Goal: Task Accomplishment & Management: Use online tool/utility

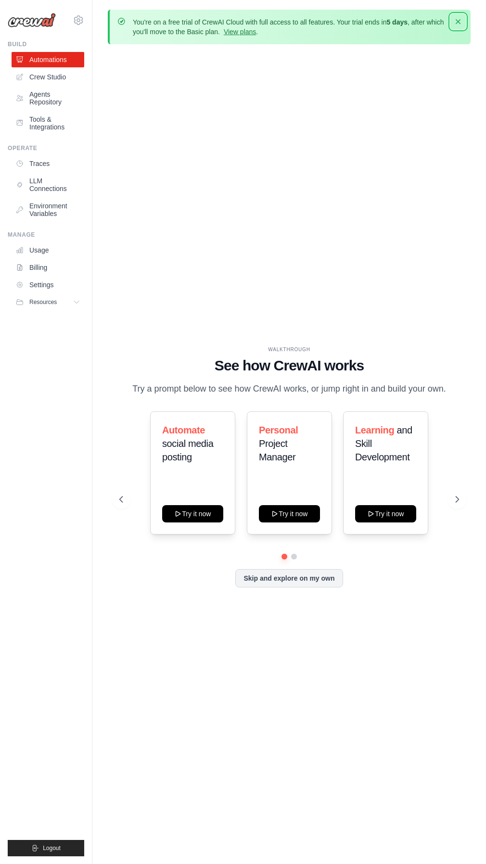
click at [458, 22] on icon "button" at bounding box center [457, 21] width 5 height 5
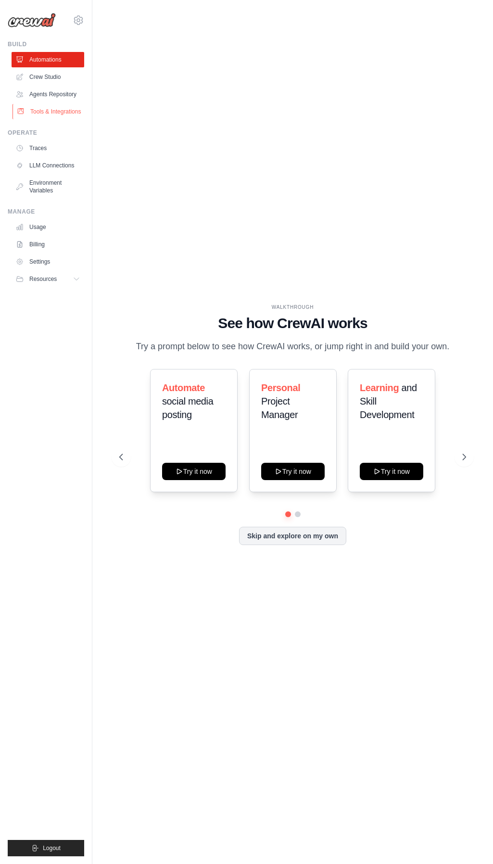
click at [59, 113] on link "Tools & Integrations" at bounding box center [49, 111] width 73 height 15
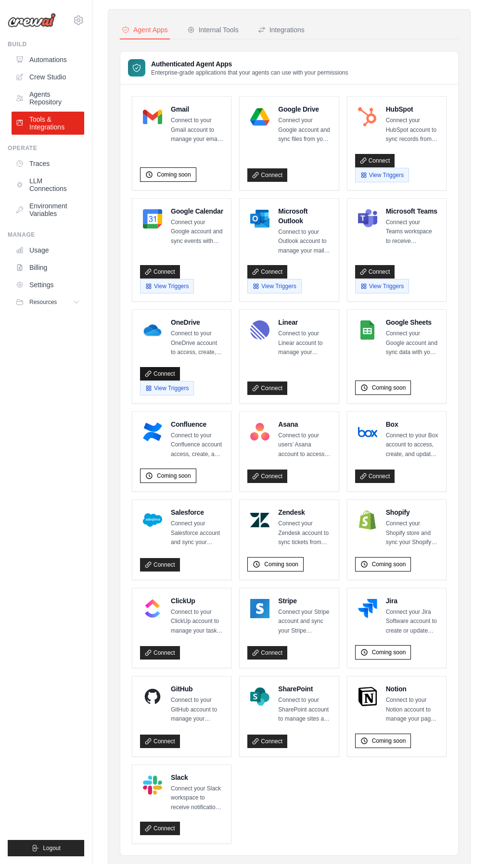
scroll to position [97, 0]
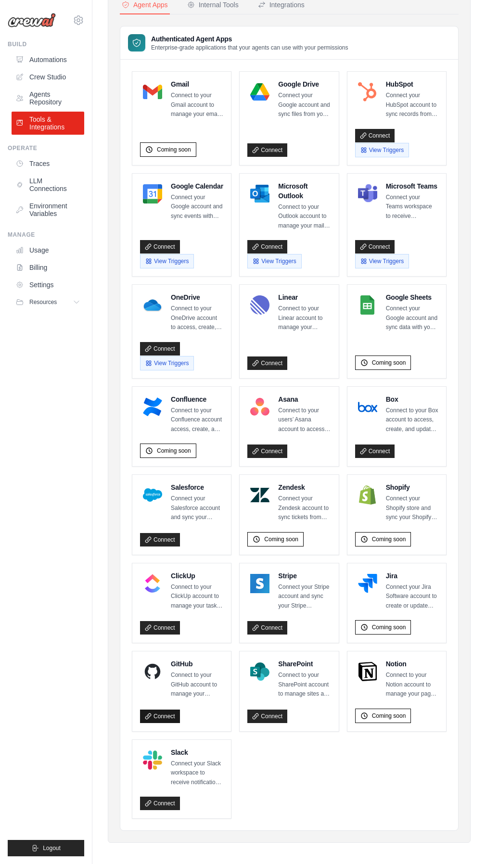
click at [168, 710] on link "Connect" at bounding box center [160, 715] width 40 height 13
click at [149, 709] on link "Connect" at bounding box center [160, 715] width 40 height 13
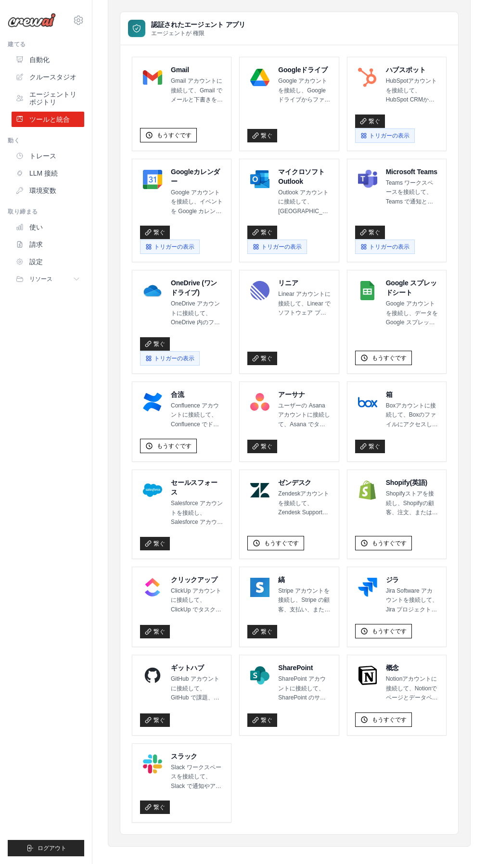
scroll to position [115, 0]
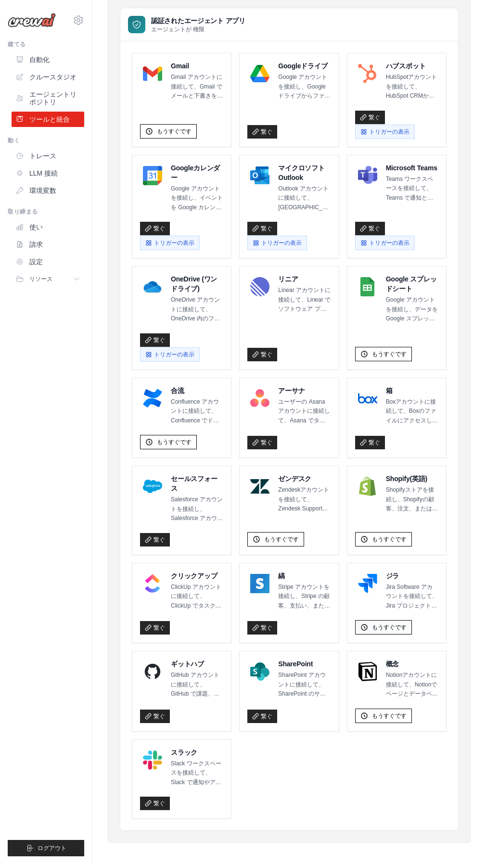
click at [402, 623] on span "もうすぐです" at bounding box center [389, 627] width 35 height 8
click at [76, 25] on icon at bounding box center [79, 20] width 12 height 12
click at [34, 306] on ul "建てる 自動化 クルースタジオ エージェントリポジトリ ツールと統合 動く トレース 使い" at bounding box center [46, 448] width 76 height 816
click at [58, 80] on font "クルースタジオ" at bounding box center [53, 77] width 47 height 8
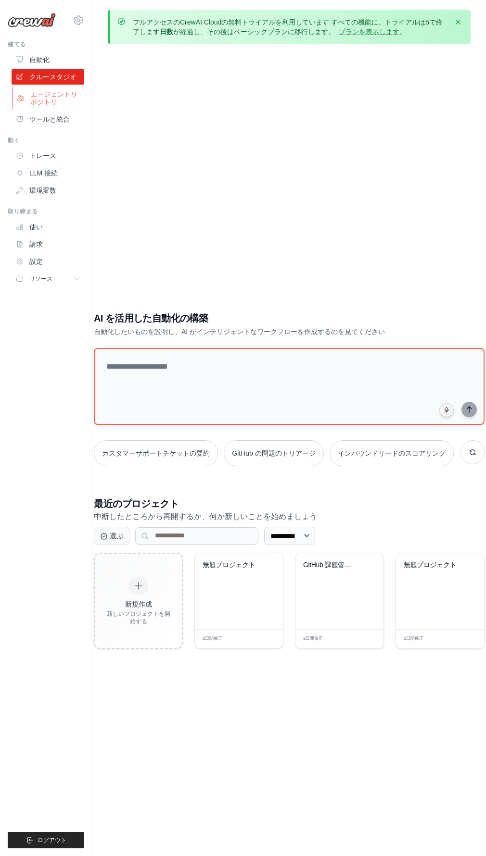
click at [48, 103] on font "エージェントリポジトリ" at bounding box center [55, 97] width 51 height 15
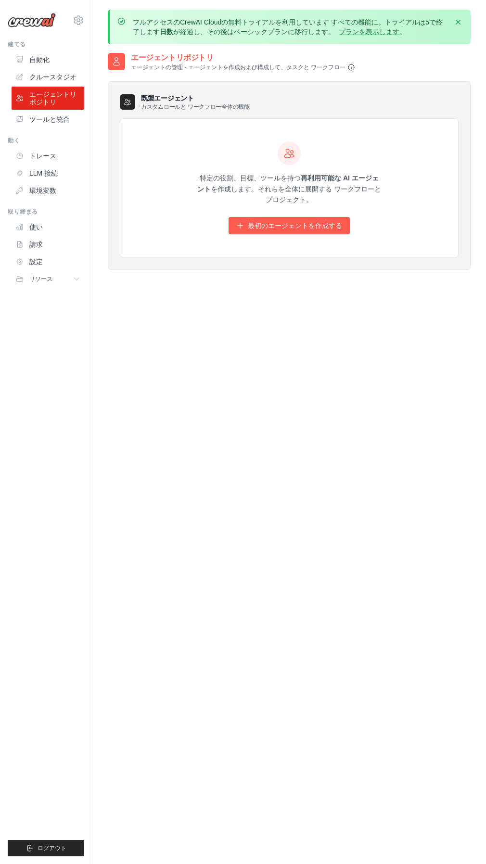
click at [349, 69] on icon "button" at bounding box center [351, 67] width 8 height 8
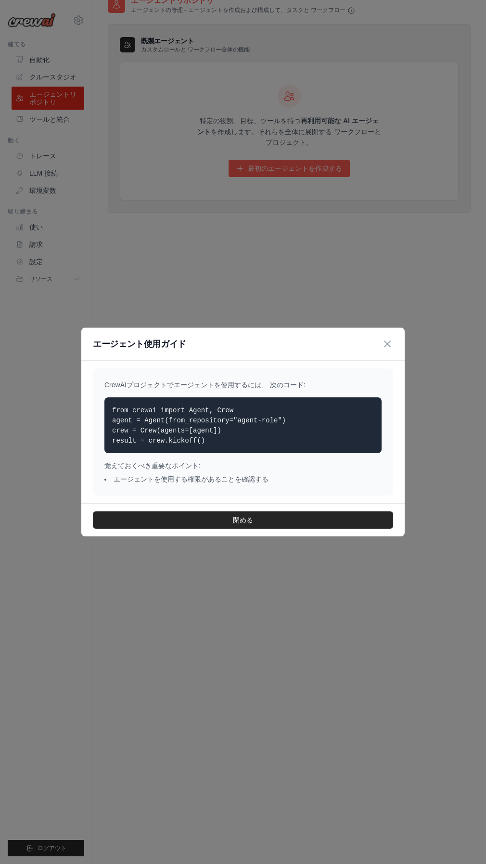
scroll to position [62, 0]
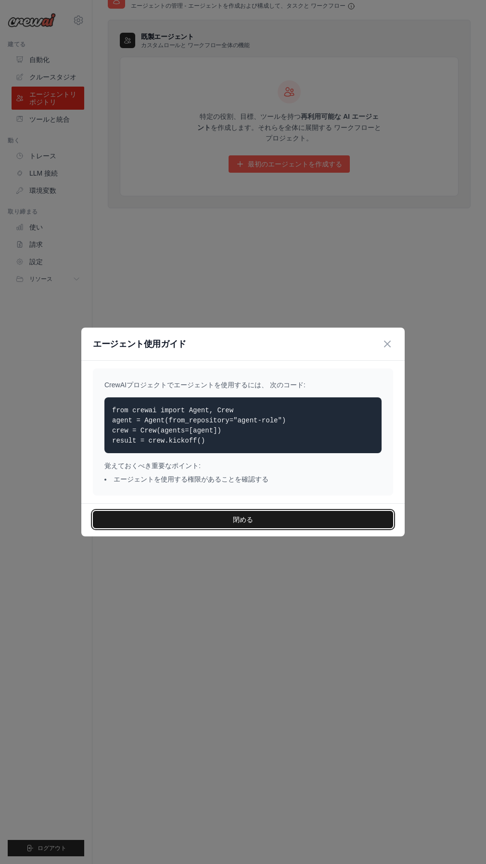
click at [232, 523] on button "閉める" at bounding box center [243, 519] width 300 height 17
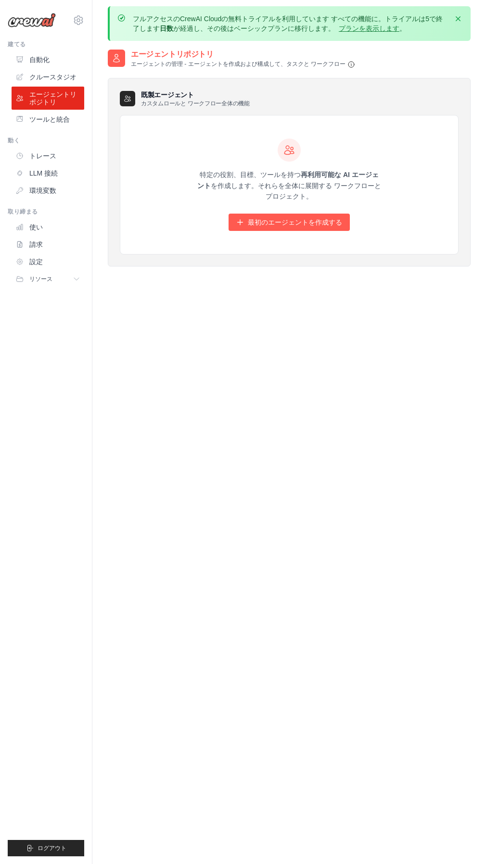
scroll to position [0, 0]
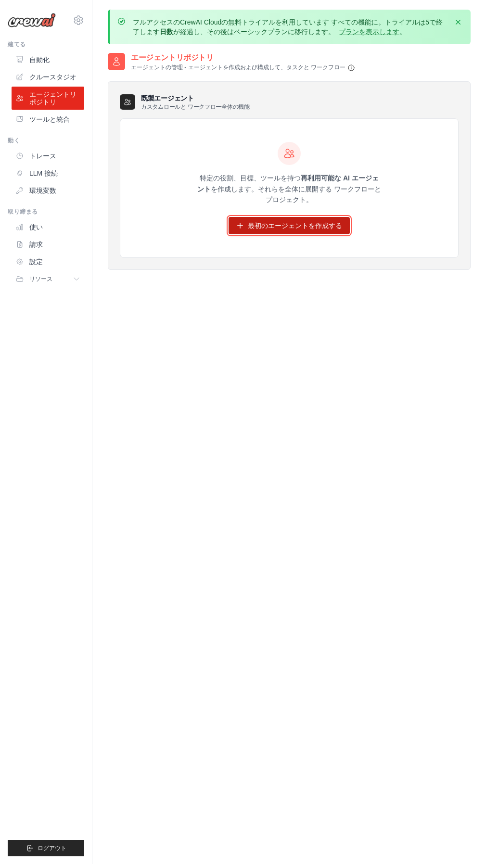
click at [242, 224] on icon at bounding box center [240, 226] width 8 height 8
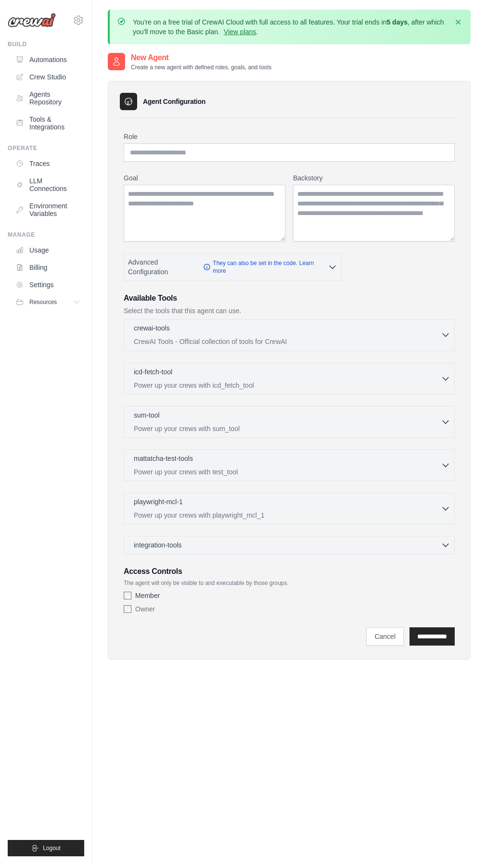
click at [252, 340] on p "CrewAI Tools - Official collection of tools for CrewAI" at bounding box center [287, 342] width 307 height 10
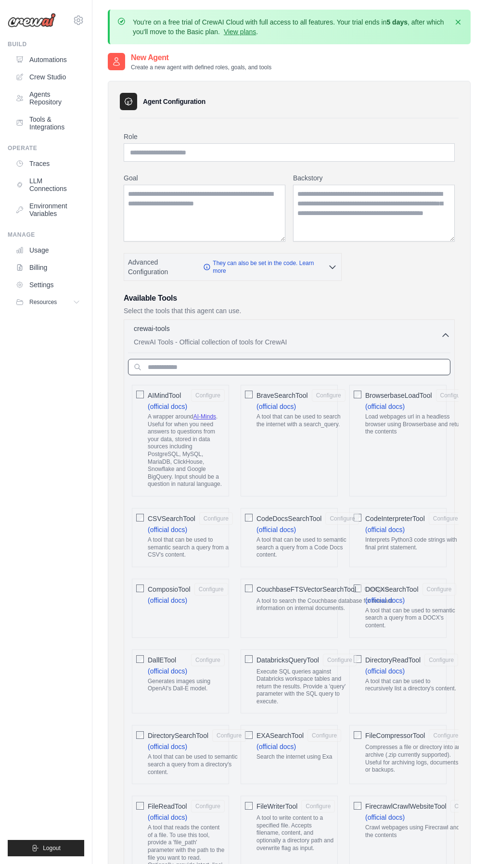
click at [222, 365] on input "text" at bounding box center [289, 367] width 322 height 16
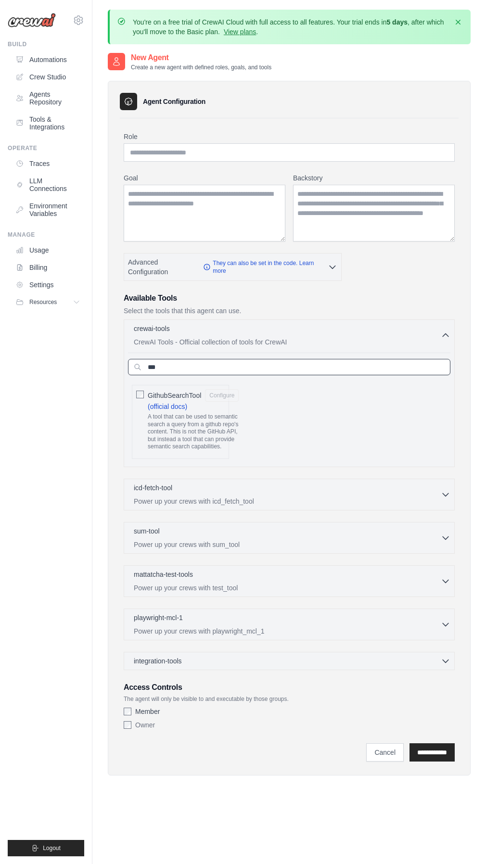
type input "***"
click at [282, 334] on div "crewai-tools 1 selected" at bounding box center [287, 329] width 307 height 12
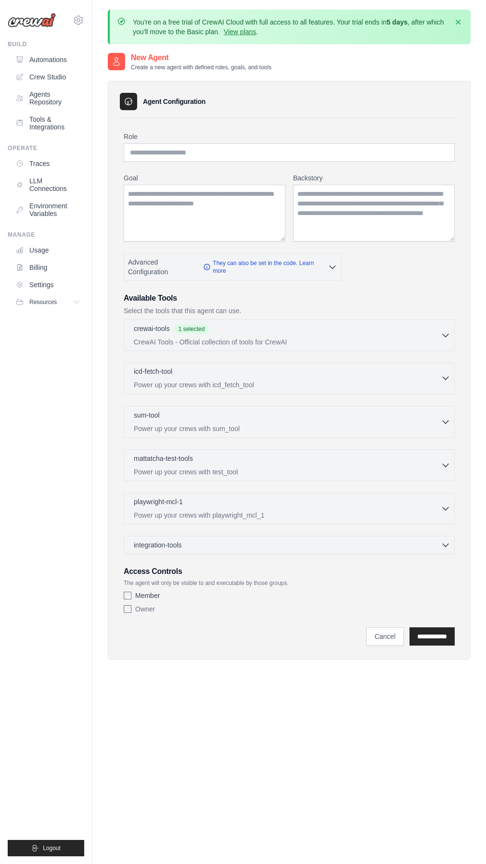
click at [277, 380] on p "Power up your crews with icd_fetch_tool" at bounding box center [287, 385] width 307 height 10
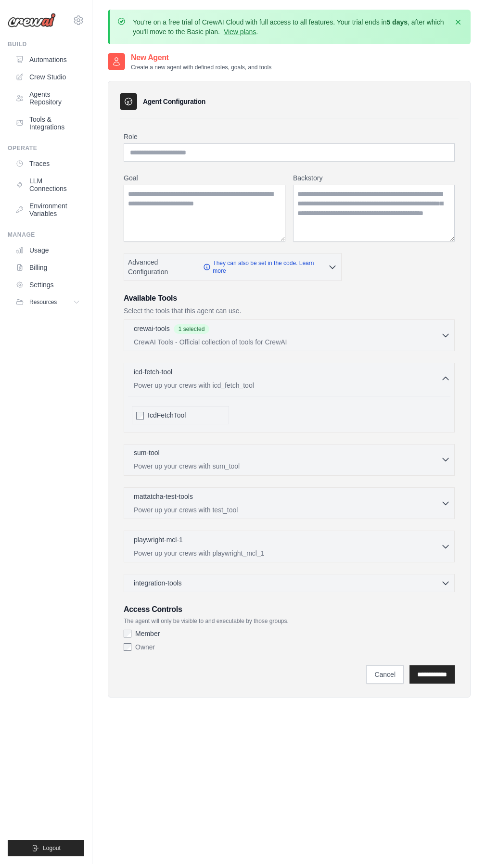
click at [245, 455] on div "sum-tool 0 selected" at bounding box center [287, 454] width 307 height 12
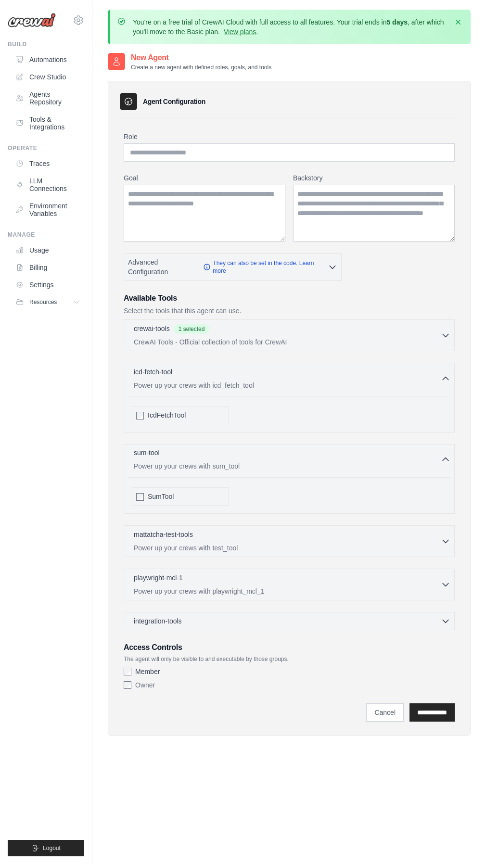
click at [250, 457] on div "sum-tool 0 selected" at bounding box center [287, 454] width 307 height 12
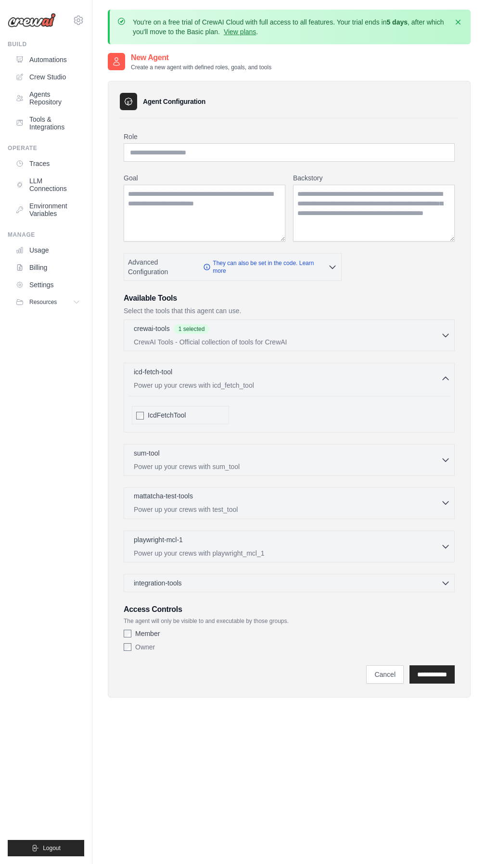
click at [265, 512] on p "Power up your crews with test_tool" at bounding box center [287, 509] width 307 height 10
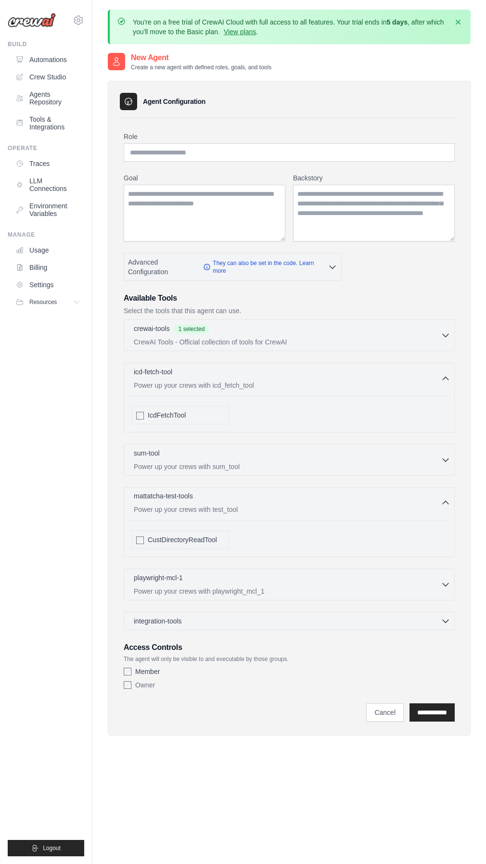
click at [266, 512] on p "Power up your crews with test_tool" at bounding box center [287, 509] width 307 height 10
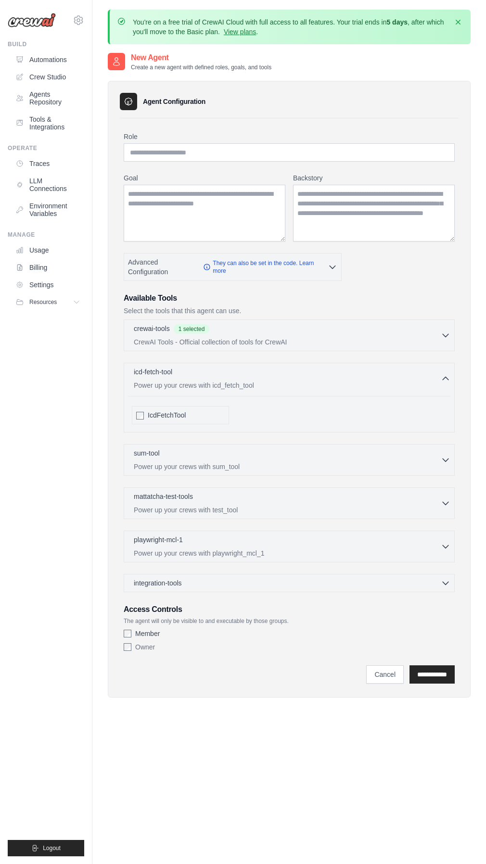
click at [298, 561] on div "playwright-mcl-1 0 selected Power up your crews with playwright_mcl_1" at bounding box center [289, 546] width 331 height 32
click at [301, 557] on p "Power up your crews with playwright_mcl_1" at bounding box center [287, 553] width 307 height 10
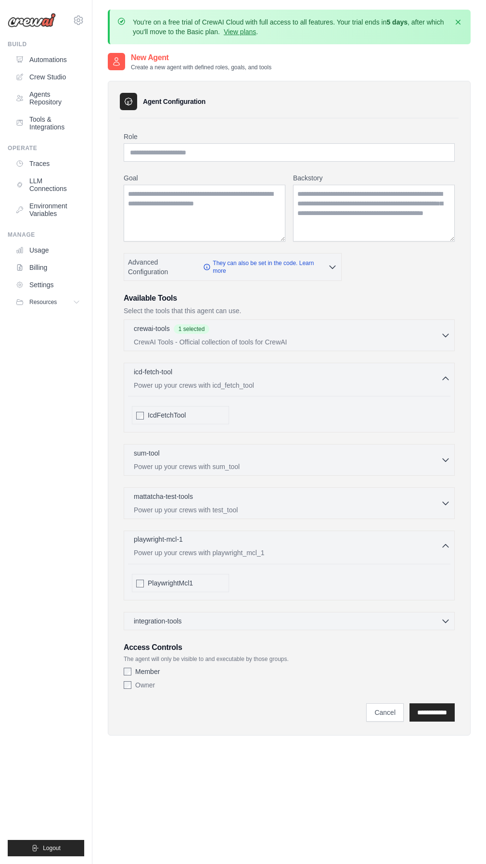
click at [301, 548] on p "Power up your crews with playwright_mcl_1" at bounding box center [287, 553] width 307 height 10
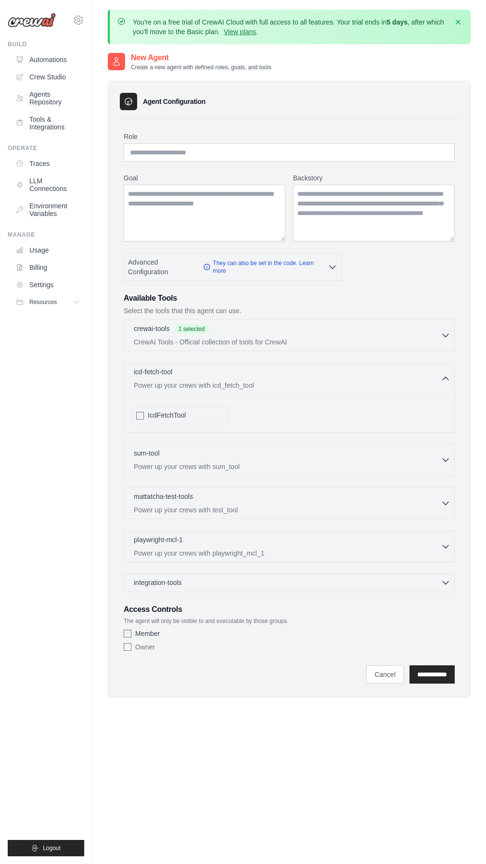
click at [304, 586] on div "integration-tools 0 selected" at bounding box center [292, 582] width 316 height 10
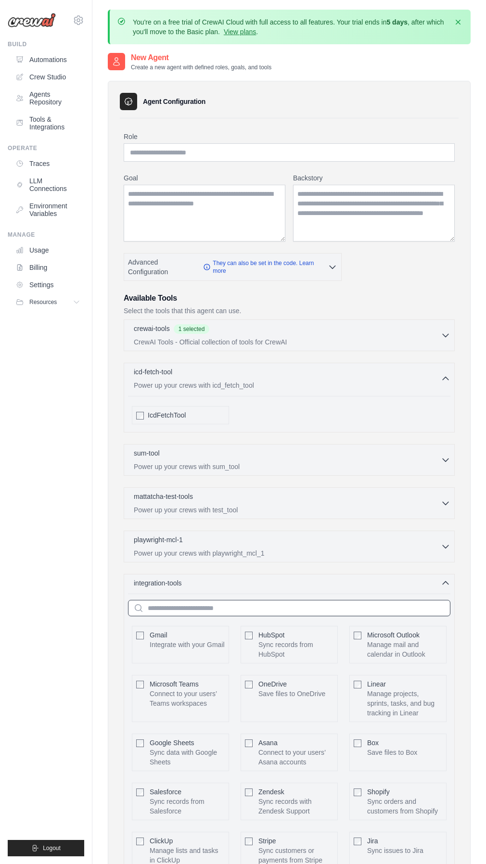
click at [281, 612] on input "text" at bounding box center [289, 608] width 322 height 16
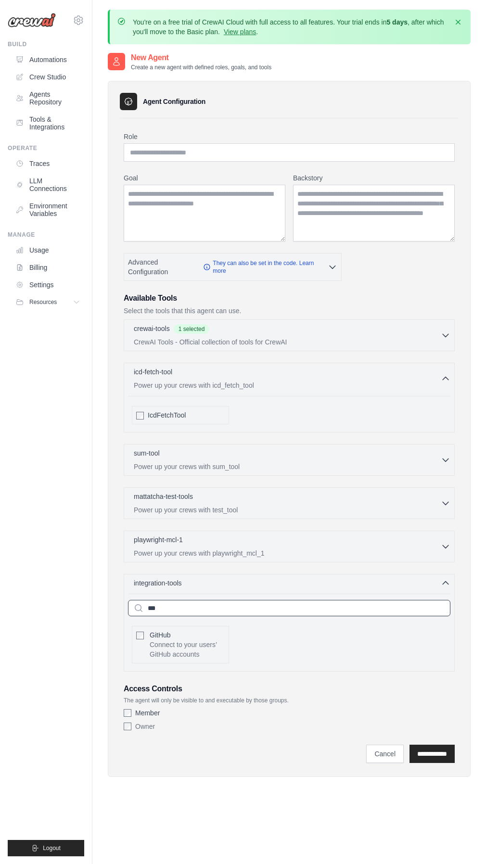
type input "***"
click at [157, 639] on span "GitHub" at bounding box center [160, 635] width 21 height 8
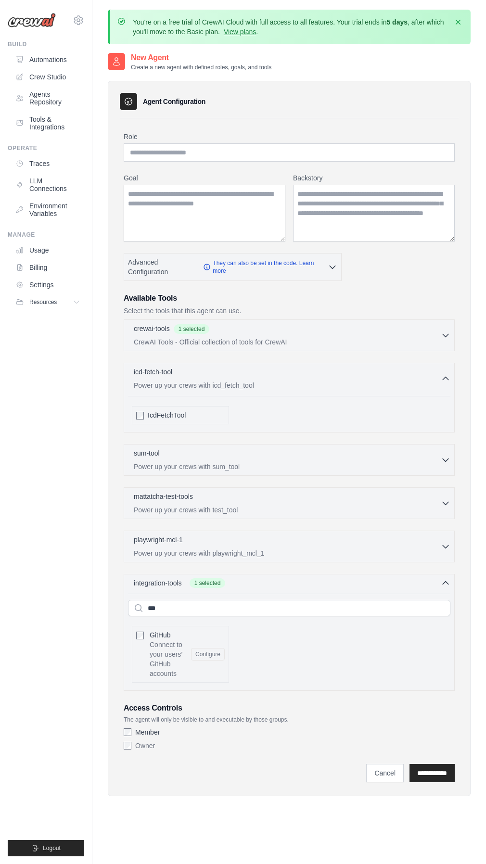
click at [257, 668] on div "Gmail Integrate with your Gmail Configure HubSpot Linear" at bounding box center [289, 654] width 322 height 64
click at [414, 782] on input "**********" at bounding box center [431, 773] width 45 height 18
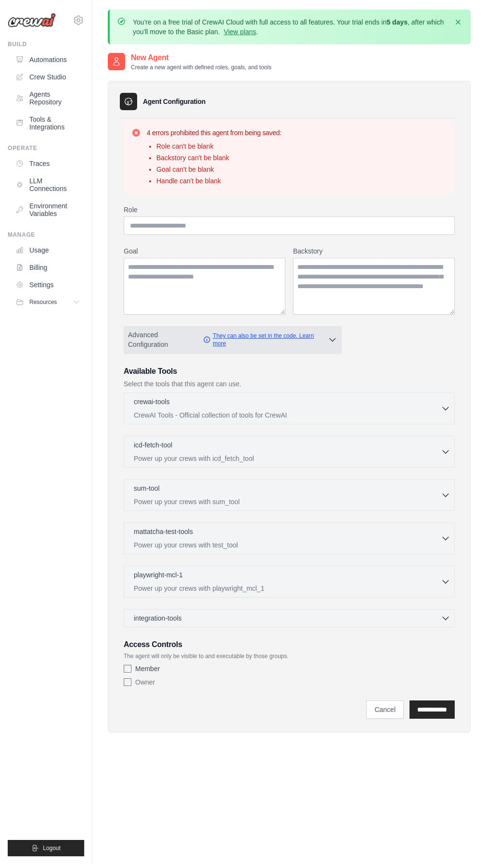
click at [285, 343] on link "They can also be set in the code. Learn more" at bounding box center [265, 339] width 125 height 15
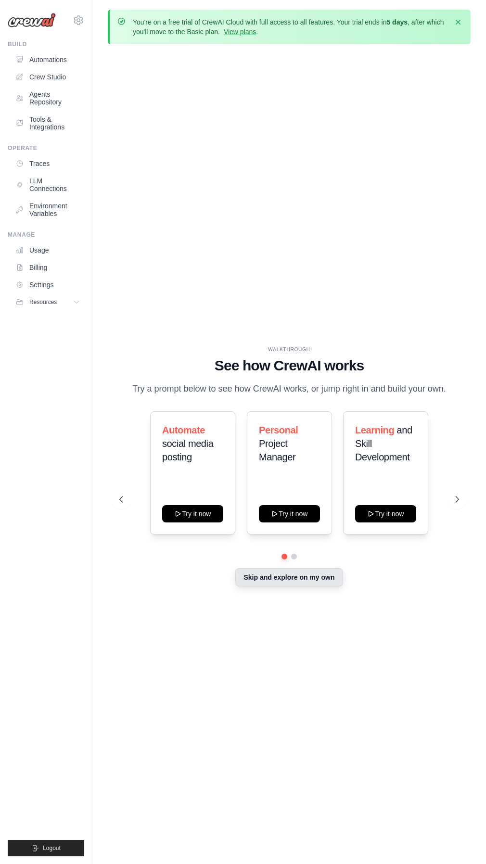
click at [290, 586] on button "Skip and explore on my own" at bounding box center [288, 577] width 107 height 18
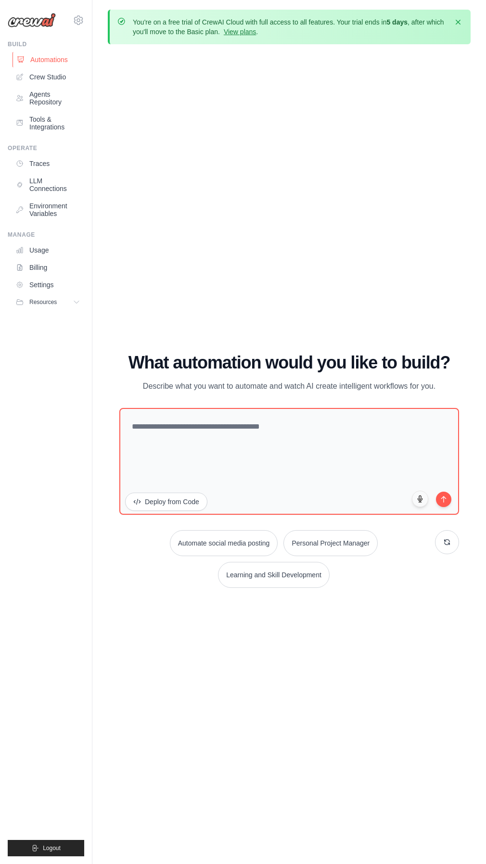
click at [54, 55] on link "Automations" at bounding box center [49, 59] width 73 height 15
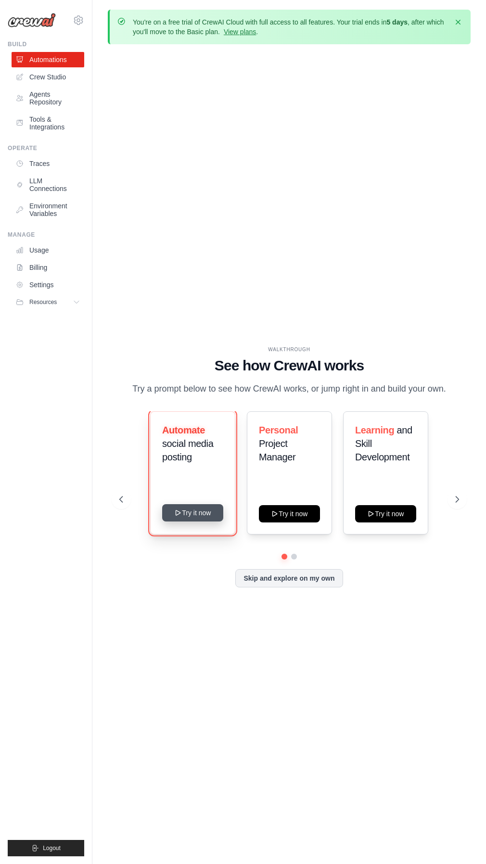
click at [207, 518] on button "Try it now" at bounding box center [192, 512] width 61 height 17
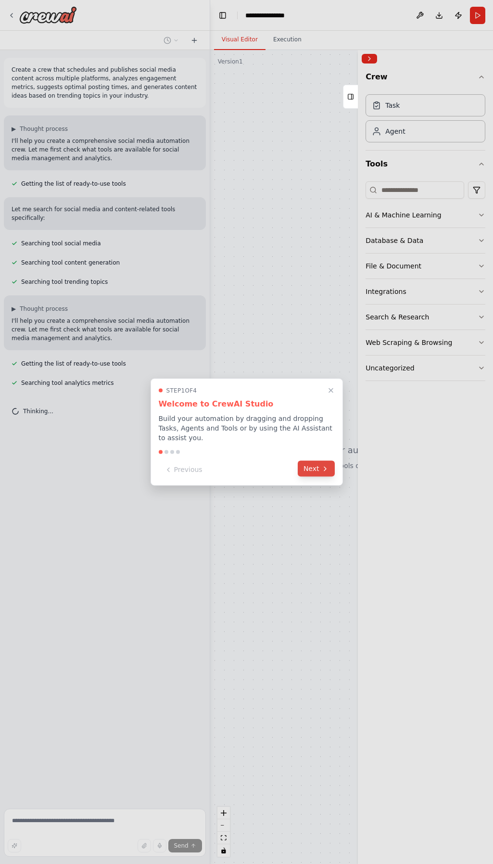
click at [315, 470] on button "Next" at bounding box center [316, 469] width 37 height 16
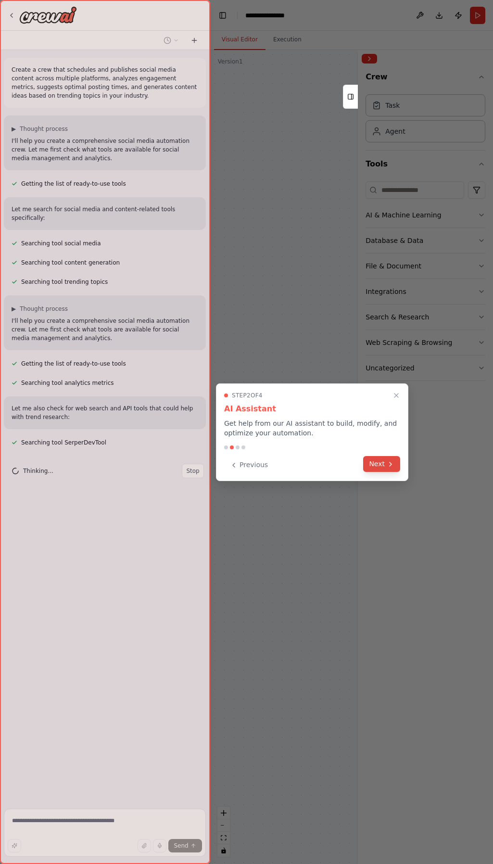
click at [373, 459] on button "Next" at bounding box center [381, 464] width 37 height 16
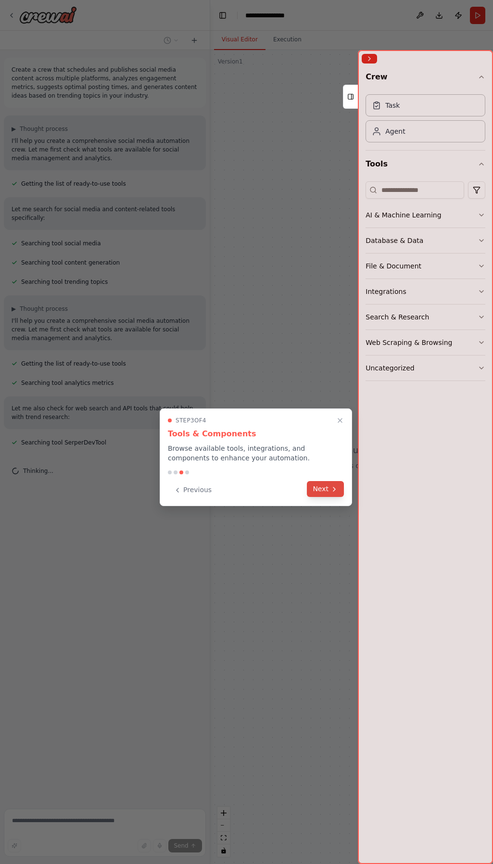
click at [316, 484] on button "Next" at bounding box center [325, 489] width 37 height 16
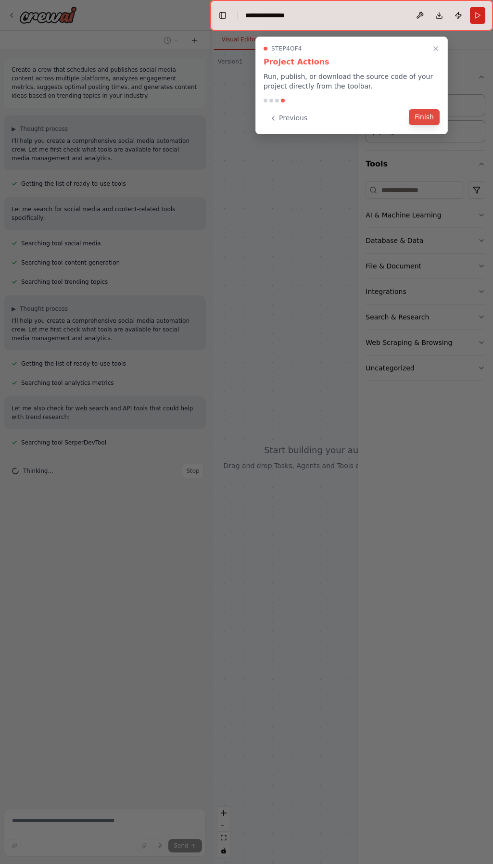
click at [417, 116] on button "Finish" at bounding box center [424, 117] width 31 height 16
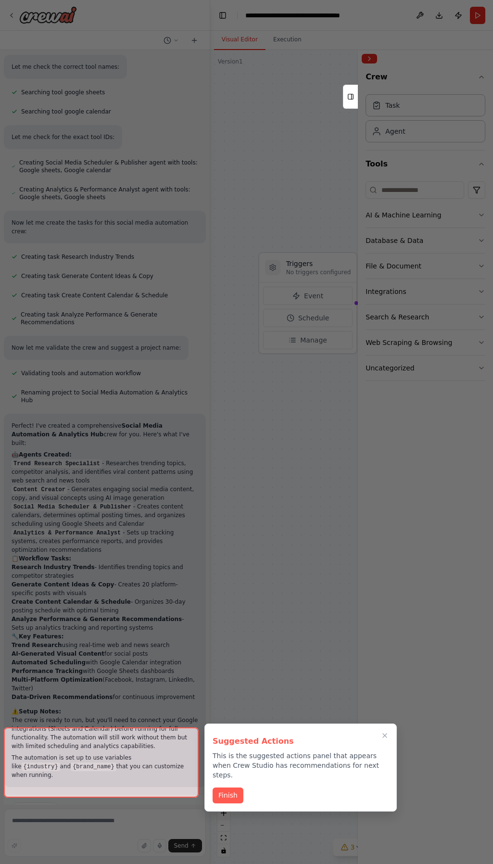
scroll to position [692, 0]
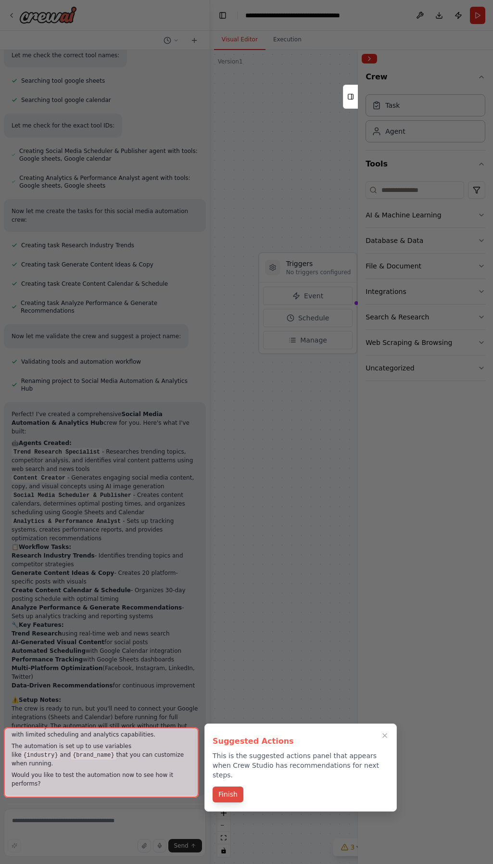
click at [226, 786] on button "Finish" at bounding box center [228, 794] width 31 height 16
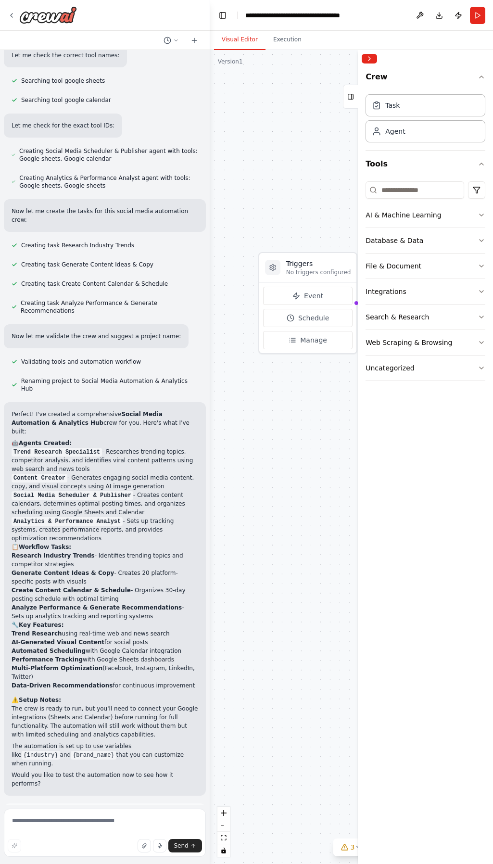
drag, startPoint x: 226, startPoint y: 779, endPoint x: 125, endPoint y: 779, distance: 101.0
click at [125, 854] on span "Run Automation" at bounding box center [109, 858] width 47 height 8
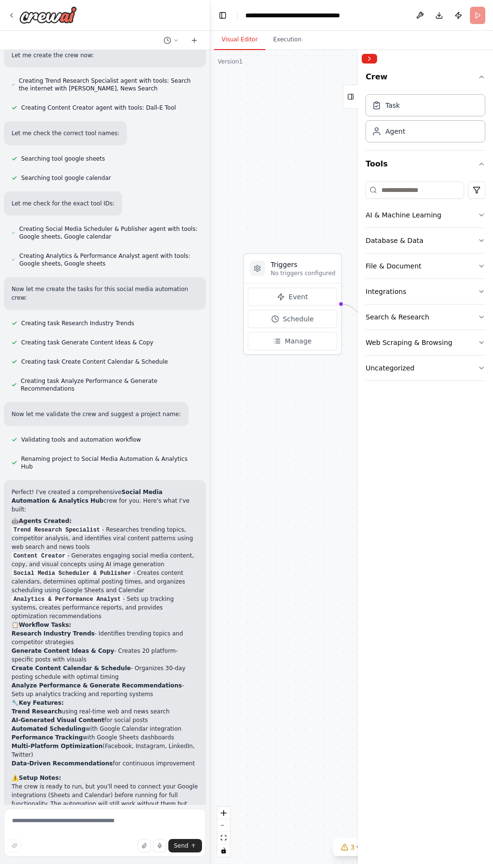
drag, startPoint x: 305, startPoint y: 443, endPoint x: 170, endPoint y: 462, distance: 135.9
click at [154, 463] on div "Create a crew that schedules and publishes social media content across multiple…" at bounding box center [246, 432] width 493 height 864
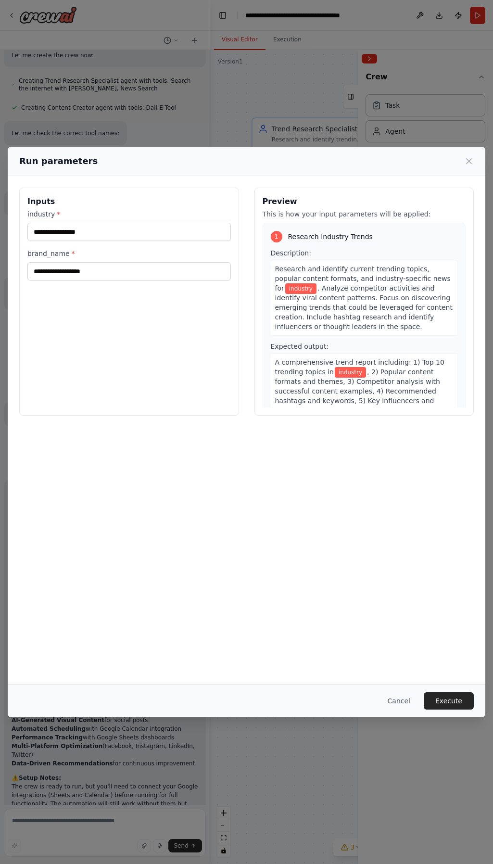
drag, startPoint x: 230, startPoint y: 456, endPoint x: 260, endPoint y: 438, distance: 35.2
click at [260, 438] on div "Inputs industry * brand_name * Preview This is how your input parameters will b…" at bounding box center [246, 429] width 477 height 507
click at [470, 156] on div "Run parameters" at bounding box center [246, 160] width 454 height 13
click at [470, 158] on icon at bounding box center [469, 161] width 10 height 10
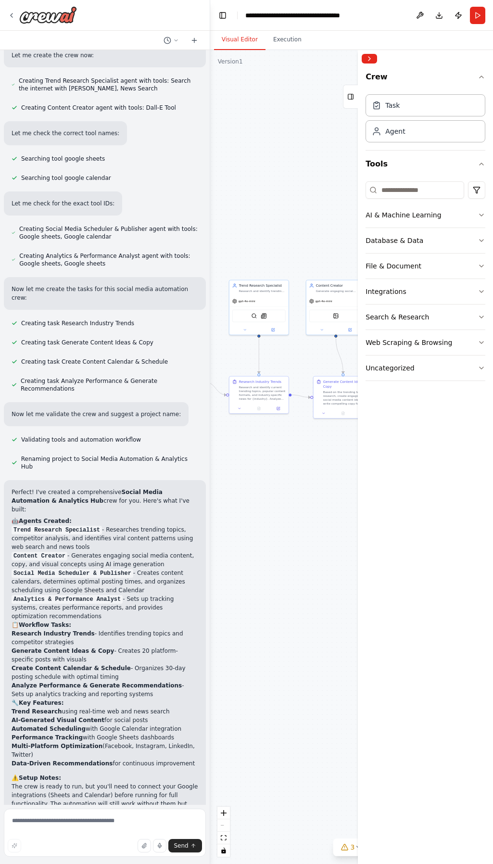
drag, startPoint x: 278, startPoint y: 467, endPoint x: 242, endPoint y: 463, distance: 36.4
click at [236, 463] on div ".deletable-edge-delete-btn { width: 20px; height: 20px; border: 0px solid #ffff…" at bounding box center [351, 457] width 283 height 814
click at [261, 458] on div ".deletable-edge-delete-btn { width: 20px; height: 20px; border: 0px solid #ffff…" at bounding box center [351, 457] width 283 height 814
drag, startPoint x: 304, startPoint y: 461, endPoint x: 325, endPoint y: 458, distance: 20.9
click at [289, 461] on div ".deletable-edge-delete-btn { width: 20px; height: 20px; border: 0px solid #ffff…" at bounding box center [351, 457] width 283 height 814
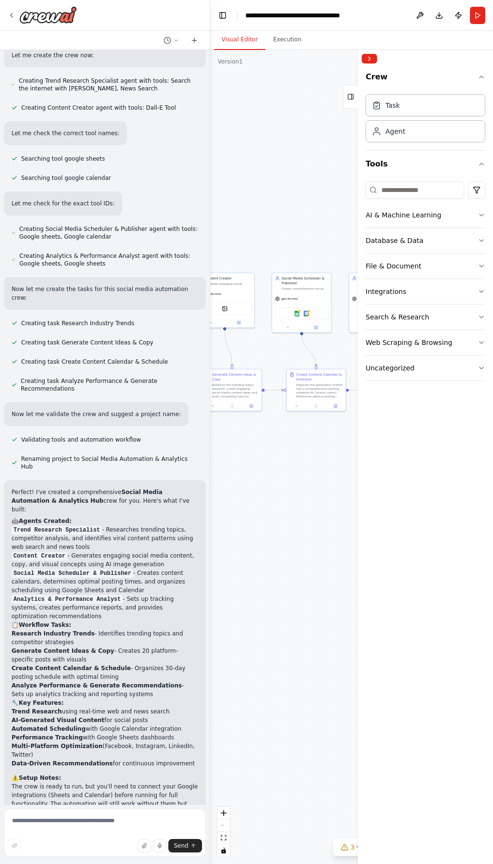
drag, startPoint x: 284, startPoint y: 461, endPoint x: 299, endPoint y: 462, distance: 14.9
click at [276, 462] on div ".deletable-edge-delete-btn { width: 20px; height: 20px; border: 0px solid #ffff…" at bounding box center [351, 457] width 283 height 814
drag, startPoint x: 295, startPoint y: 458, endPoint x: 303, endPoint y: 458, distance: 8.2
click at [274, 453] on div ".deletable-edge-delete-btn { width: 20px; height: 20px; border: 0px solid #ffff…" at bounding box center [351, 457] width 283 height 814
drag, startPoint x: 318, startPoint y: 460, endPoint x: 290, endPoint y: 458, distance: 28.4
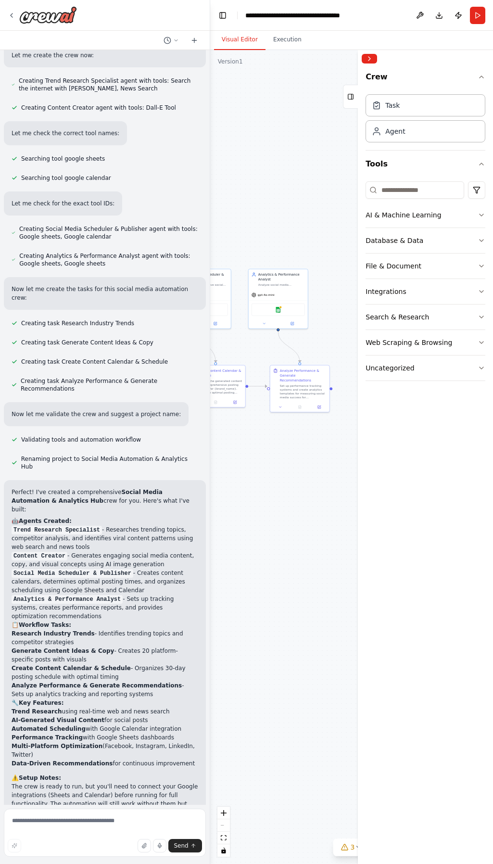
click at [290, 458] on div ".deletable-edge-delete-btn { width: 20px; height: 20px; border: 0px solid #ffff…" at bounding box center [351, 457] width 283 height 814
drag, startPoint x: 351, startPoint y: 463, endPoint x: 273, endPoint y: 461, distance: 77.9
click at [351, 463] on div ".deletable-edge-delete-btn { width: 20px; height: 20px; border: 0px solid #ffff…" at bounding box center [351, 457] width 283 height 814
drag, startPoint x: 293, startPoint y: 457, endPoint x: 322, endPoint y: 459, distance: 29.4
click at [347, 459] on div ".deletable-edge-delete-btn { width: 20px; height: 20px; border: 0px solid #ffff…" at bounding box center [351, 457] width 283 height 814
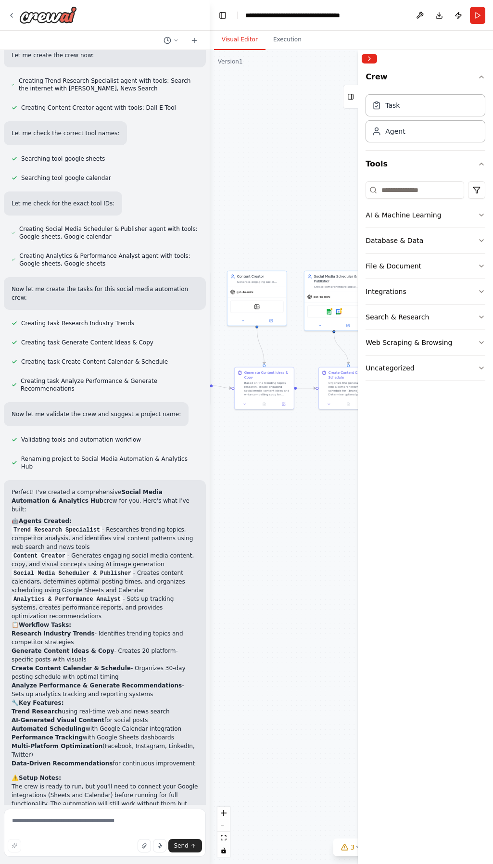
click at [315, 451] on div ".deletable-edge-delete-btn { width: 20px; height: 20px; border: 0px solid #ffff…" at bounding box center [351, 457] width 283 height 814
drag, startPoint x: 297, startPoint y: 454, endPoint x: 324, endPoint y: 454, distance: 26.9
click at [324, 454] on div ".deletable-edge-delete-btn { width: 20px; height: 20px; border: 0px solid #ffff…" at bounding box center [351, 457] width 283 height 814
click at [308, 453] on div ".deletable-edge-delete-btn { width: 20px; height: 20px; border: 0px solid #ffff…" at bounding box center [351, 457] width 283 height 814
click at [480, 16] on button "Run" at bounding box center [477, 15] width 15 height 17
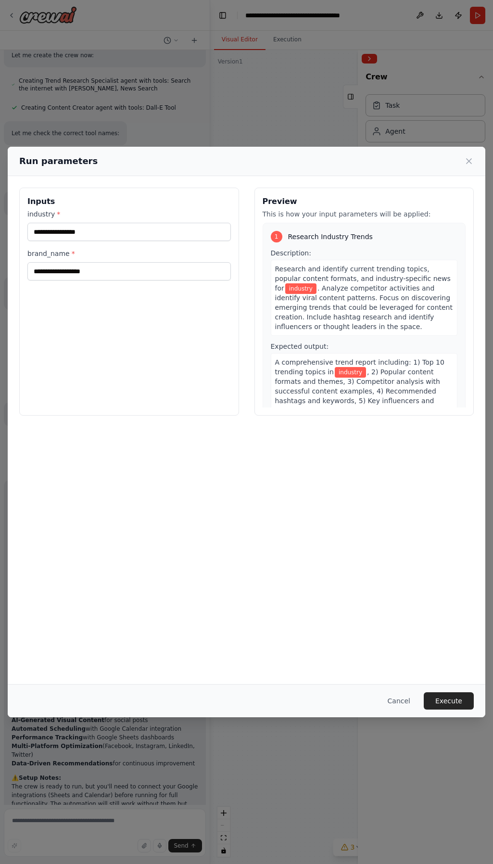
drag, startPoint x: 406, startPoint y: 0, endPoint x: 288, endPoint y: 486, distance: 499.8
click at [288, 486] on div "Inputs industry * brand_name * Preview This is how your input parameters will b…" at bounding box center [246, 429] width 477 height 507
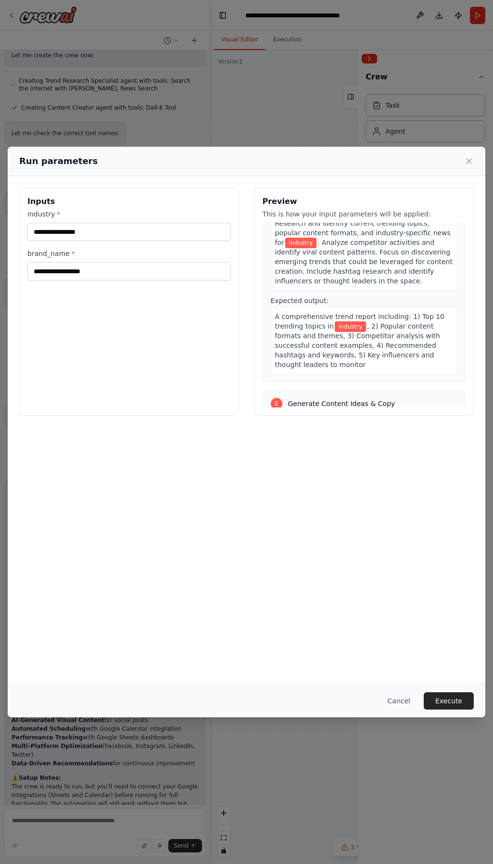
scroll to position [0, 0]
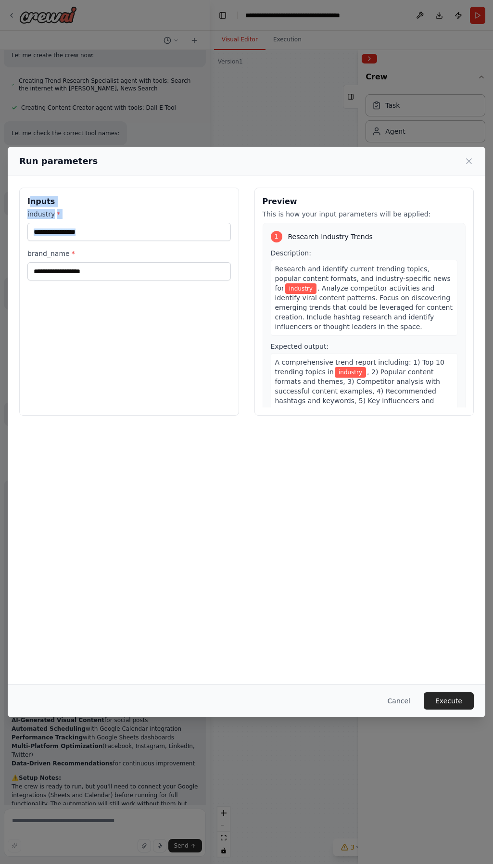
drag, startPoint x: 29, startPoint y: 199, endPoint x: 93, endPoint y: 296, distance: 117.0
click at [93, 296] on div "Inputs industry * brand_name *" at bounding box center [129, 302] width 220 height 228
click at [105, 301] on div "I nputs 産業 * brand_name *" at bounding box center [129, 302] width 220 height 228
drag, startPoint x: 81, startPoint y: 263, endPoint x: 25, endPoint y: 244, distance: 59.2
click at [24, 245] on div "I nputs 産業 * brand_name *" at bounding box center [129, 302] width 220 height 228
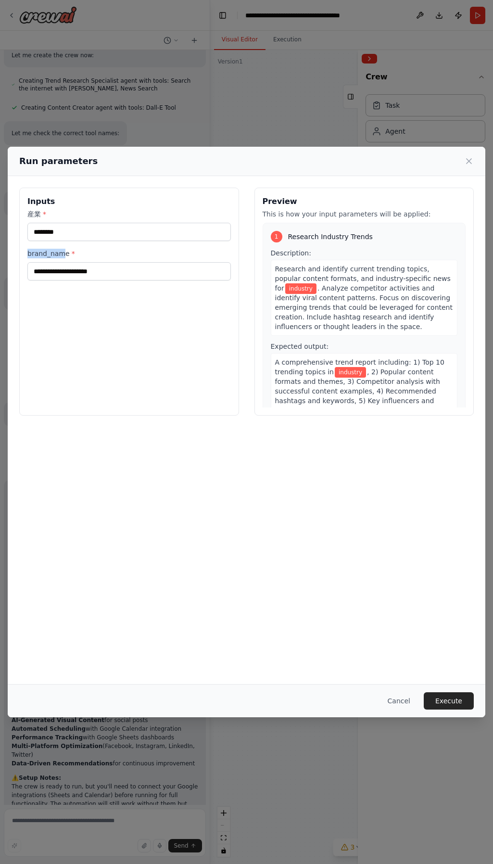
drag, startPoint x: 55, startPoint y: 250, endPoint x: 20, endPoint y: 250, distance: 35.1
click at [20, 250] on div "I nputs 産業 * brand_name *" at bounding box center [129, 302] width 220 height 228
click at [16, 252] on div "I nputs 産業 * brand_name * Preview This is how your input parameters will be app…" at bounding box center [246, 301] width 477 height 251
click at [44, 255] on font "brand_name" at bounding box center [48, 254] width 42 height 8
click at [44, 262] on input "brand_name *" at bounding box center [128, 271] width 203 height 18
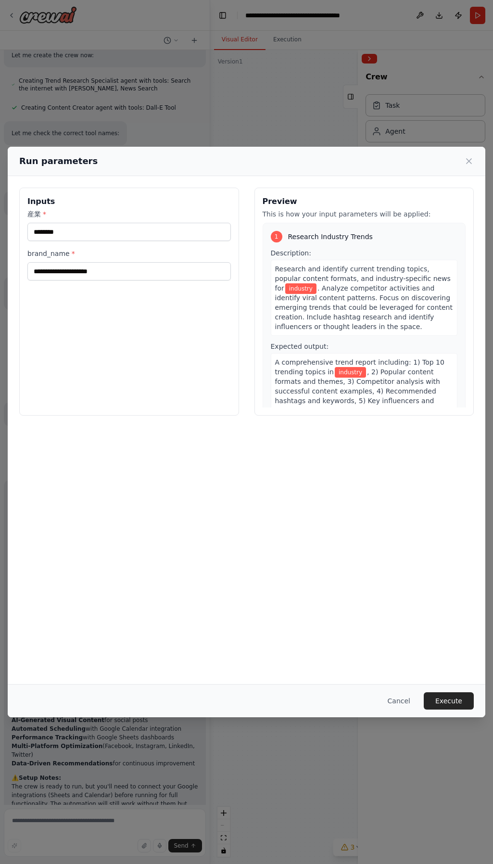
click at [42, 253] on font "brand_name" at bounding box center [48, 254] width 42 height 8
click at [42, 262] on input "brand_name *" at bounding box center [128, 271] width 203 height 18
click at [42, 253] on font "brand_name" at bounding box center [48, 254] width 42 height 8
click at [42, 262] on input "brand_name *" at bounding box center [128, 271] width 203 height 18
drag, startPoint x: 42, startPoint y: 253, endPoint x: 63, endPoint y: 269, distance: 26.4
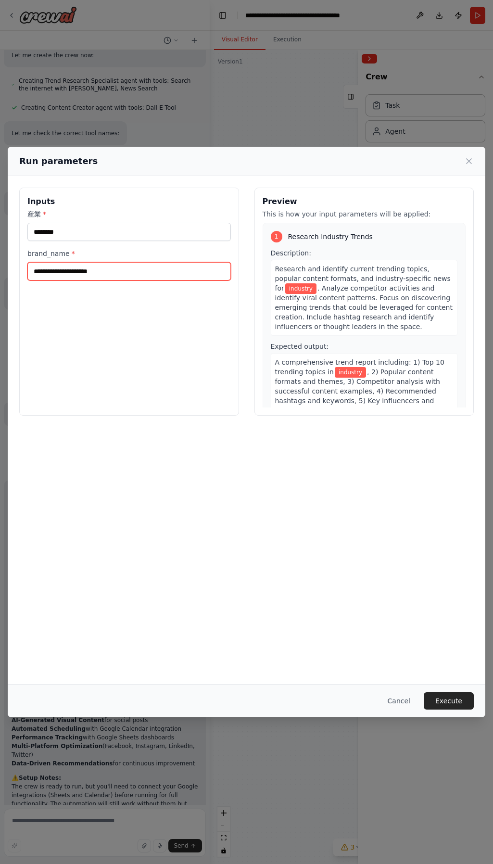
click at [63, 269] on input "brand_name *" at bounding box center [128, 271] width 203 height 18
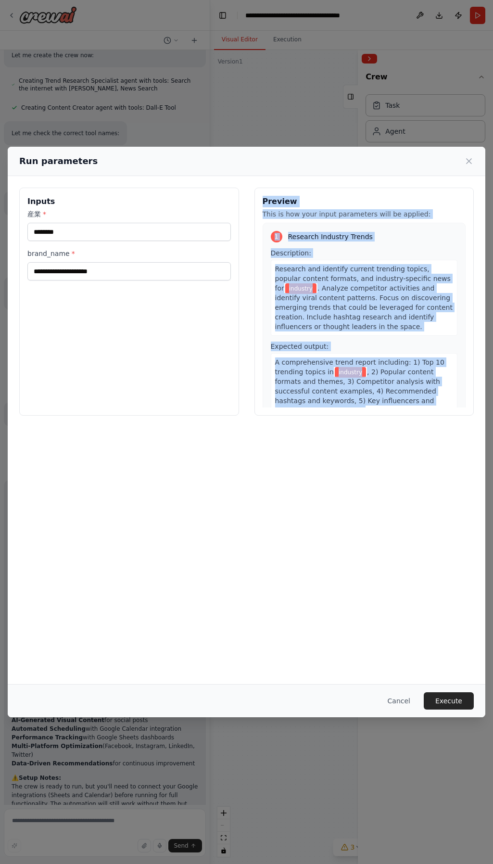
drag, startPoint x: 264, startPoint y: 198, endPoint x: 400, endPoint y: 424, distance: 263.1
click at [400, 424] on div "I nputs 産業 * brand_name * Preview This is how your input parameters will be app…" at bounding box center [246, 301] width 477 height 251
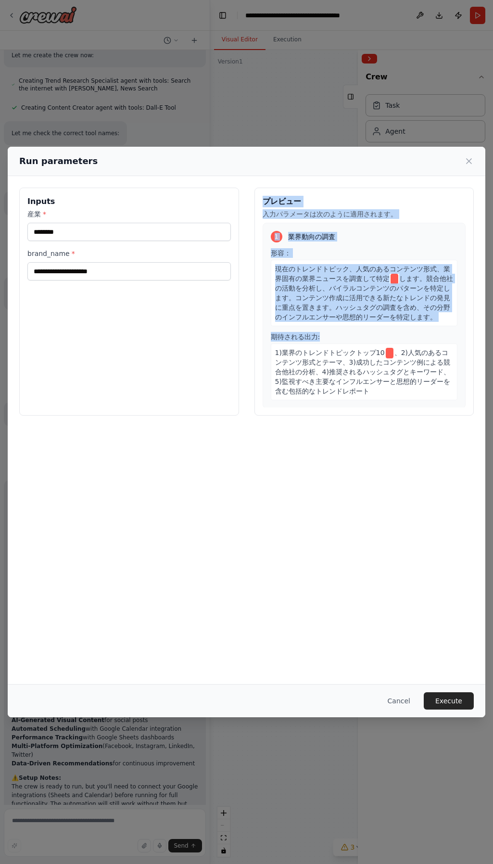
click at [355, 322] on div "現在のトレンドトピック、人気のあるコンテンツ形式、業界固有の業界ニュースを調査して特定 します。競合他社の活動を分析し、バイラルコンテンツのパターンを特定しま…" at bounding box center [364, 293] width 187 height 66
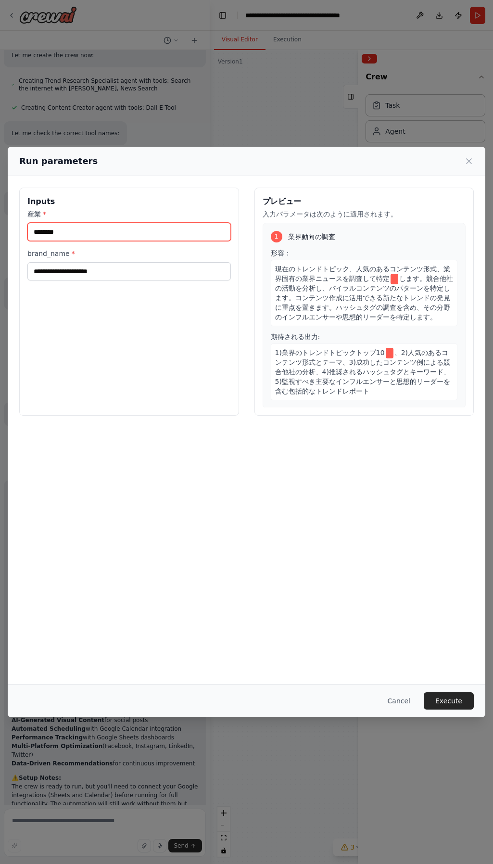
click at [50, 230] on input "産業 *" at bounding box center [128, 232] width 203 height 18
type input "**"
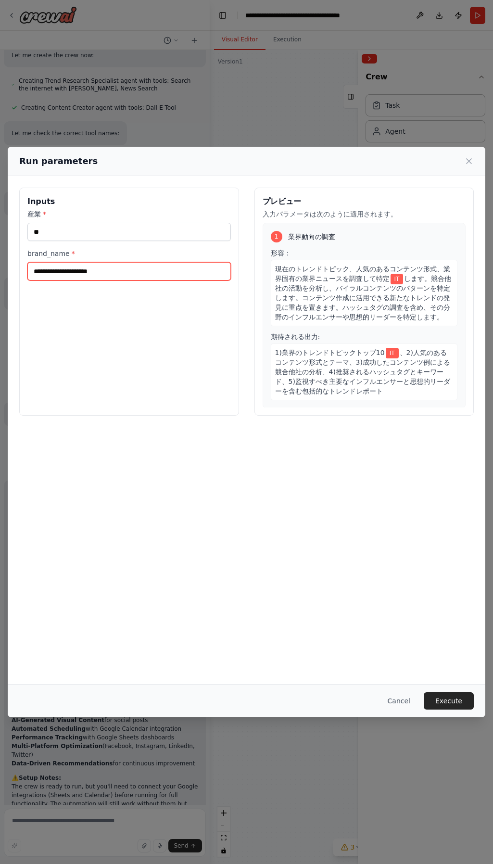
click at [103, 272] on input "brand_name *" at bounding box center [128, 271] width 203 height 18
type input "******"
click at [445, 697] on button "Execute" at bounding box center [449, 700] width 50 height 17
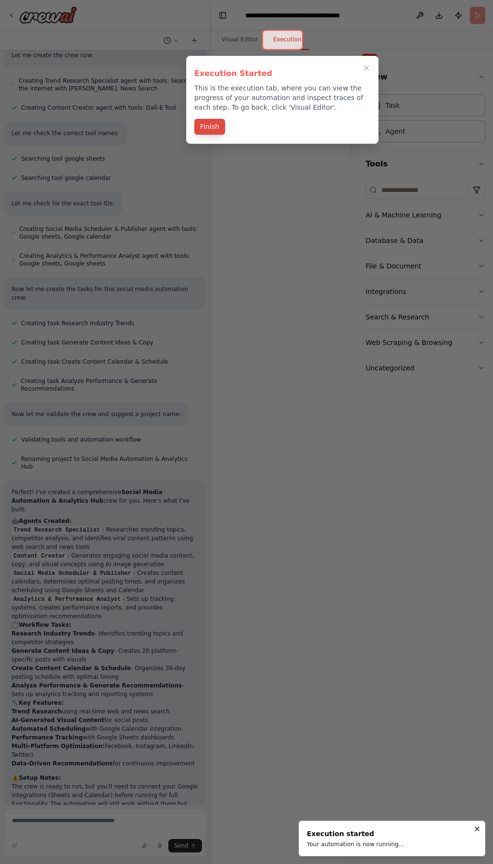
click at [214, 129] on button "Finish" at bounding box center [209, 127] width 31 height 16
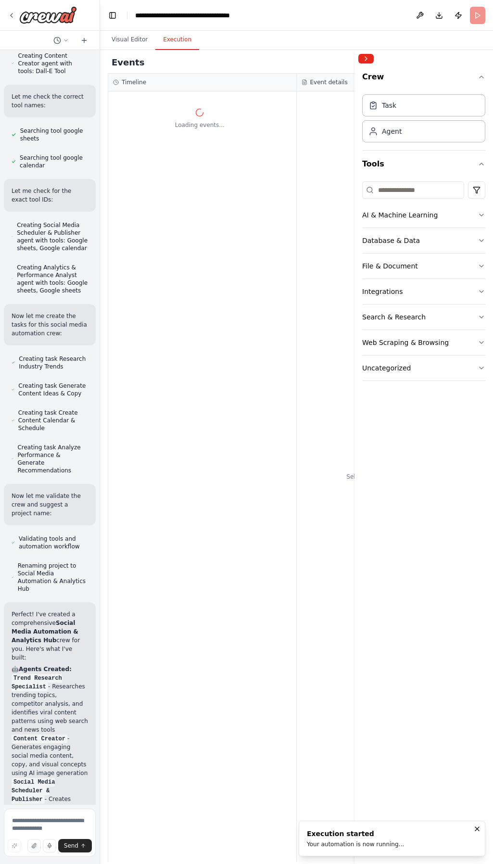
scroll to position [1111, 0]
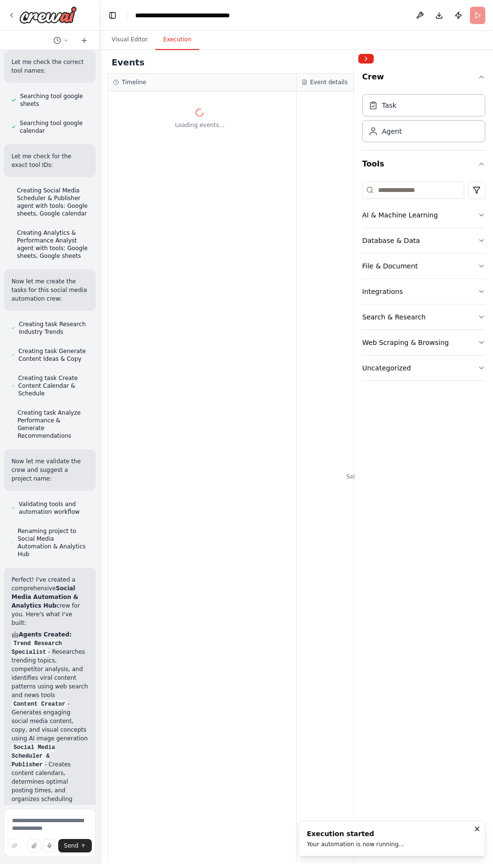
drag, startPoint x: 209, startPoint y: 149, endPoint x: 38, endPoint y: 162, distance: 171.2
click at [38, 162] on div "Create a crew that schedules and publishes social media content across multiple…" at bounding box center [50, 432] width 100 height 864
click at [366, 59] on button "Collapse right sidebar" at bounding box center [365, 59] width 15 height 10
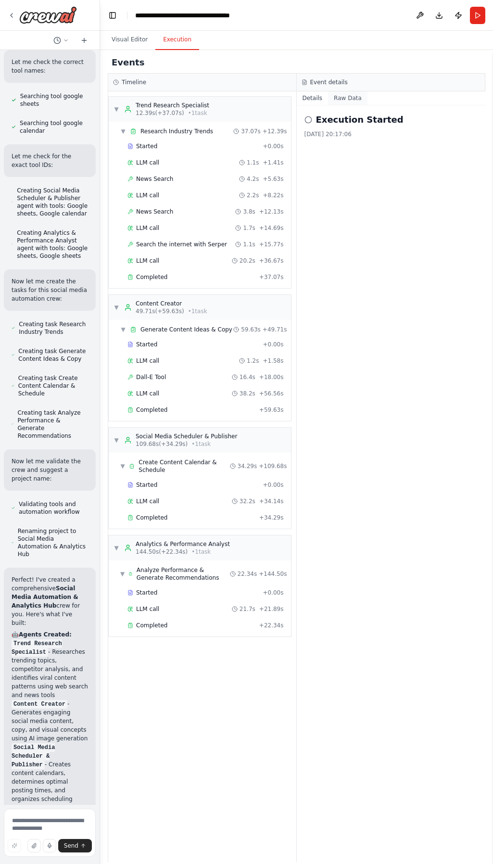
click at [339, 95] on button "Raw Data" at bounding box center [347, 97] width 39 height 13
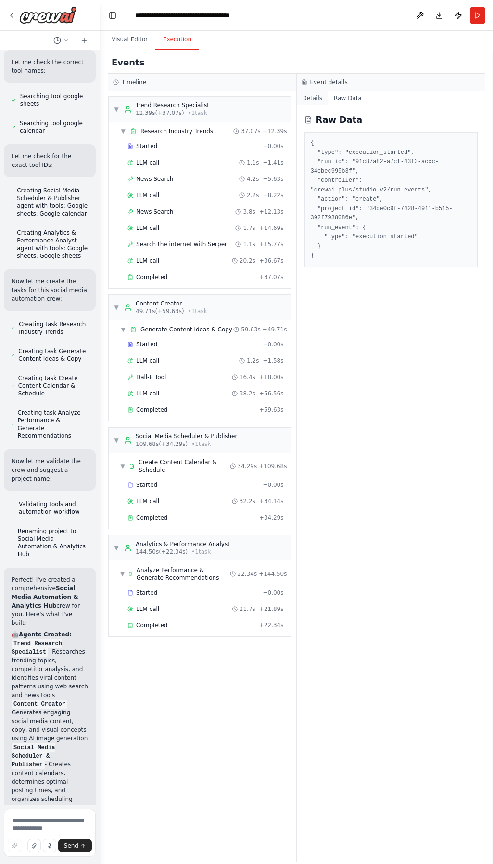
click at [316, 97] on button "Details" at bounding box center [313, 97] width 32 height 13
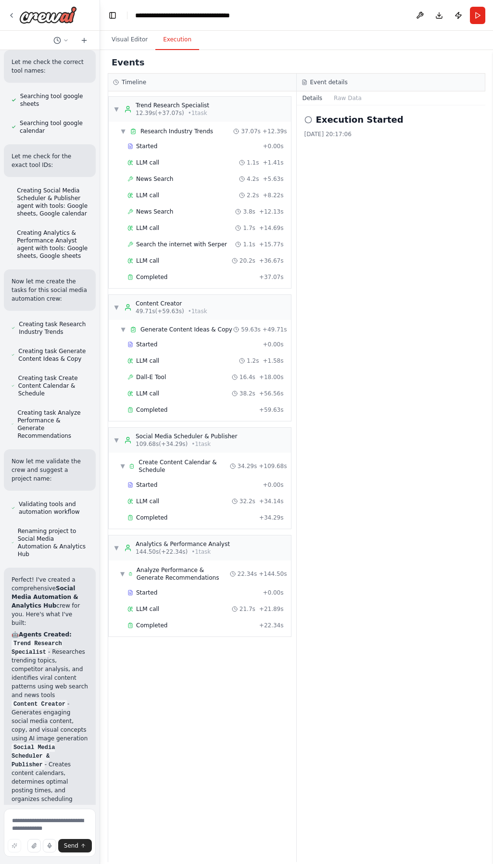
click at [304, 119] on icon at bounding box center [308, 120] width 8 height 8
click at [349, 329] on div "Execution Started [DATE] 20:17:06" at bounding box center [391, 483] width 189 height 756
click at [161, 622] on div "Completed + 22.34s" at bounding box center [205, 625] width 163 height 14
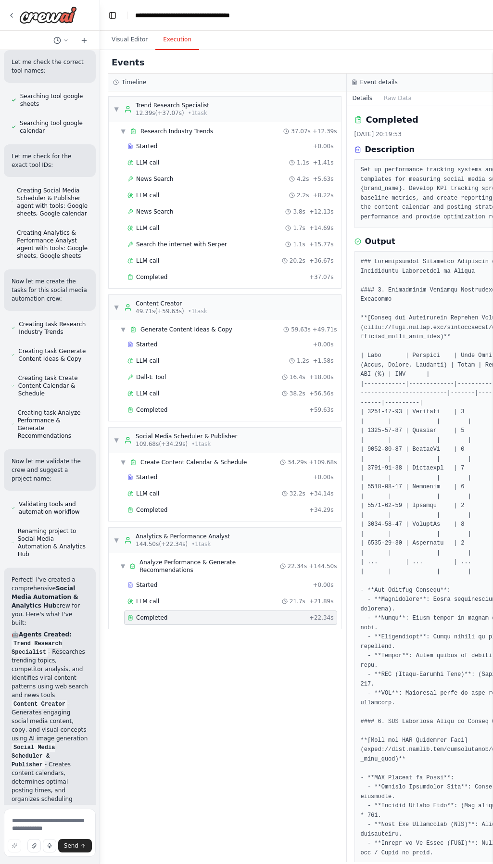
click at [176, 674] on div "▼ Trend Research Specialist 12.39s (+37.07s) • 1 task ▼ Research Industry Trend…" at bounding box center [227, 476] width 238 height 770
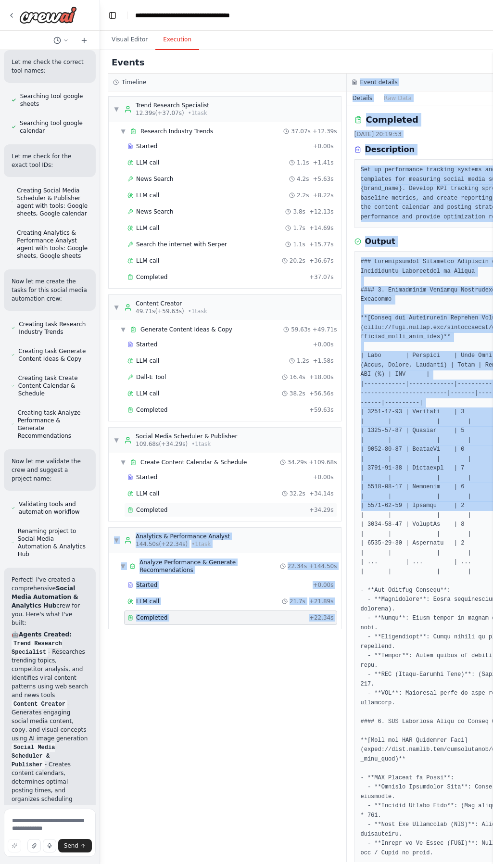
drag, startPoint x: 340, startPoint y: 513, endPoint x: 321, endPoint y: 512, distance: 19.3
click at [321, 512] on div "Timeline ▼ Trend Research Specialist 12.39s (+37.07s) • 1 task ▼ Research Indus…" at bounding box center [346, 468] width 477 height 788
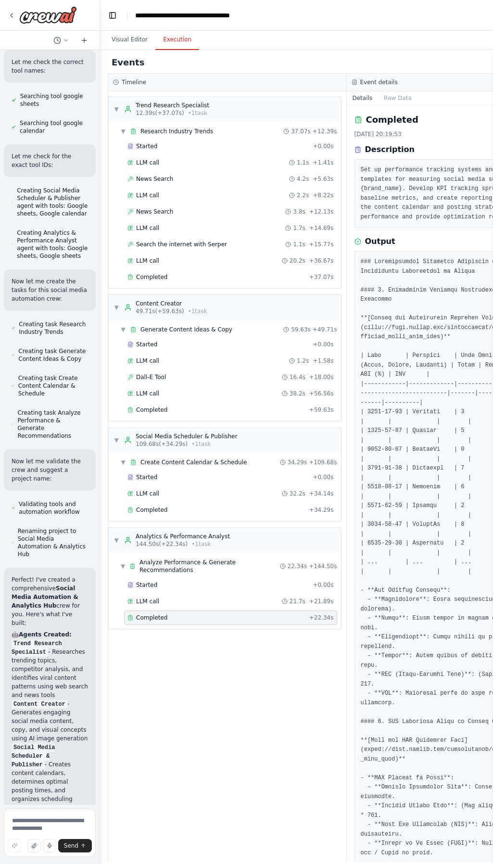
drag, startPoint x: 321, startPoint y: 512, endPoint x: 378, endPoint y: 548, distance: 67.9
click at [383, 100] on button "Raw Data" at bounding box center [397, 97] width 39 height 13
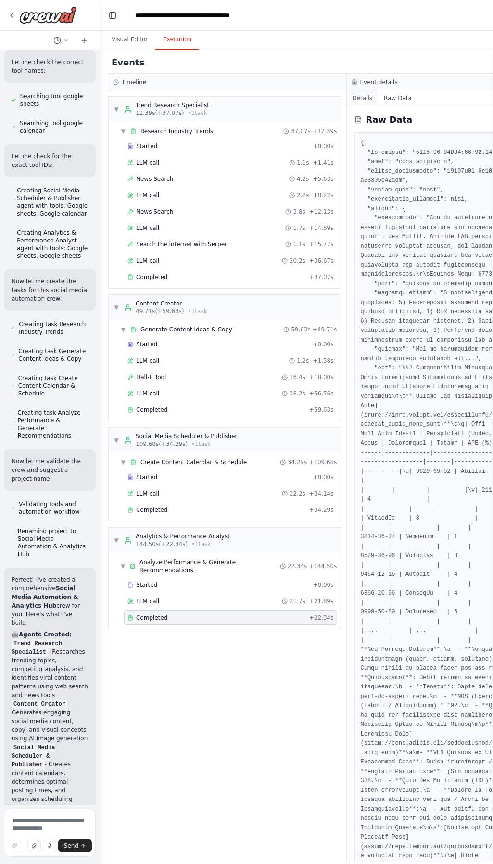
click at [348, 96] on button "Details" at bounding box center [363, 97] width 32 height 13
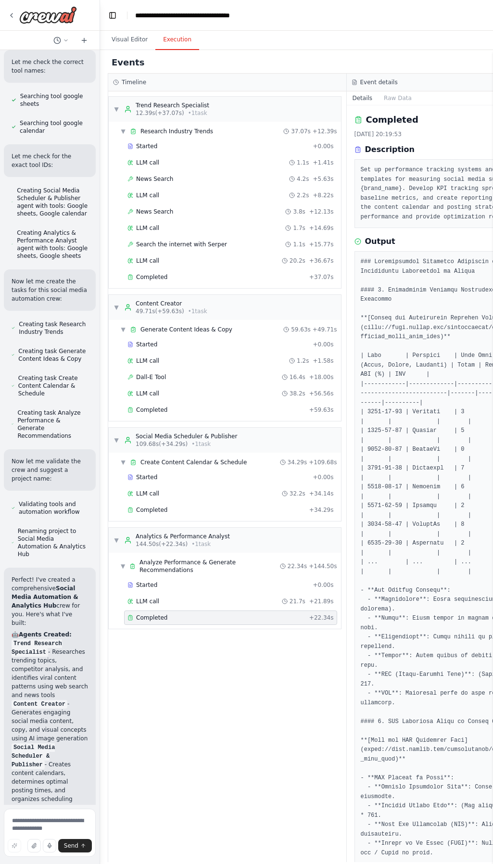
click at [367, 176] on pre "Set up performance tracking systems and create analytics templates for measurin…" at bounding box center [466, 193] width 211 height 56
click at [354, 146] on icon at bounding box center [357, 149] width 7 height 7
click at [355, 117] on icon at bounding box center [357, 120] width 5 height 6
click at [324, 152] on div "Started + 0.00s LLM call 1.1s + 1.41s News Search 4.2s + 5.63s LLM call 2.2s + …" at bounding box center [228, 212] width 225 height 147
click at [124, 109] on div "▼ Trend Research Specialist 12.39s (+37.07s) • 1 task" at bounding box center [161, 108] width 96 height 15
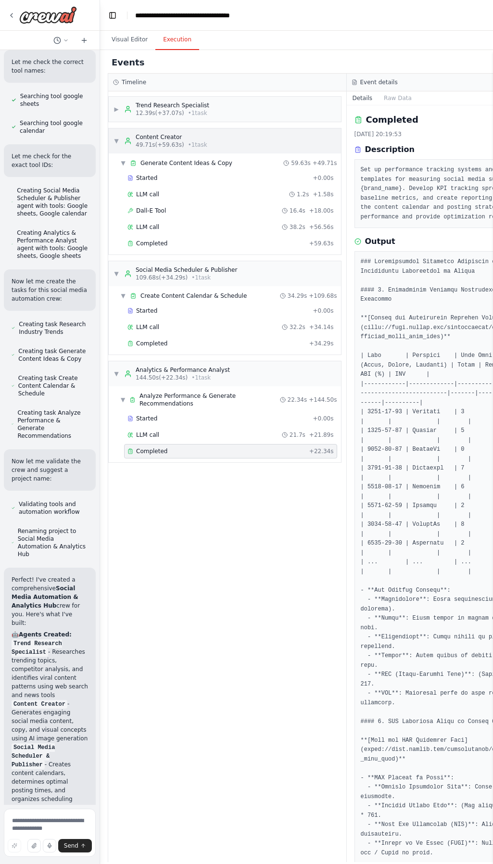
click at [117, 137] on div "▼ Content Creator 49.71s (+59.63s) • 1 task" at bounding box center [160, 140] width 94 height 15
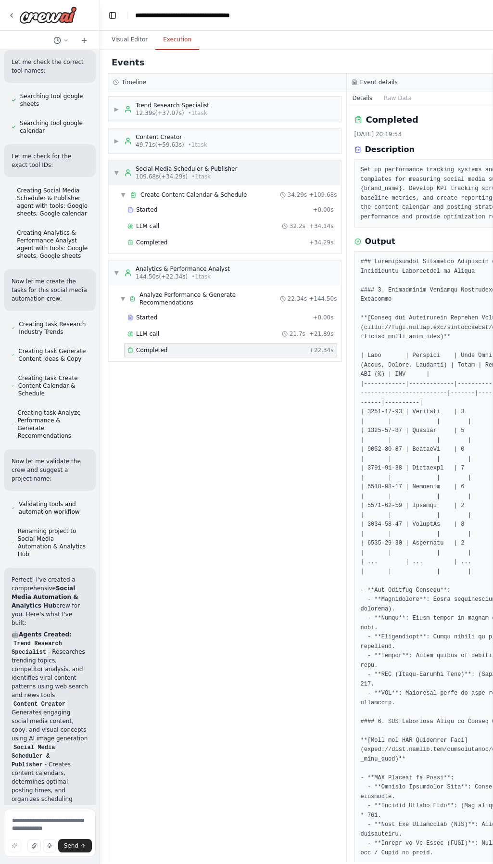
click at [116, 171] on span "▼" at bounding box center [116, 173] width 6 height 8
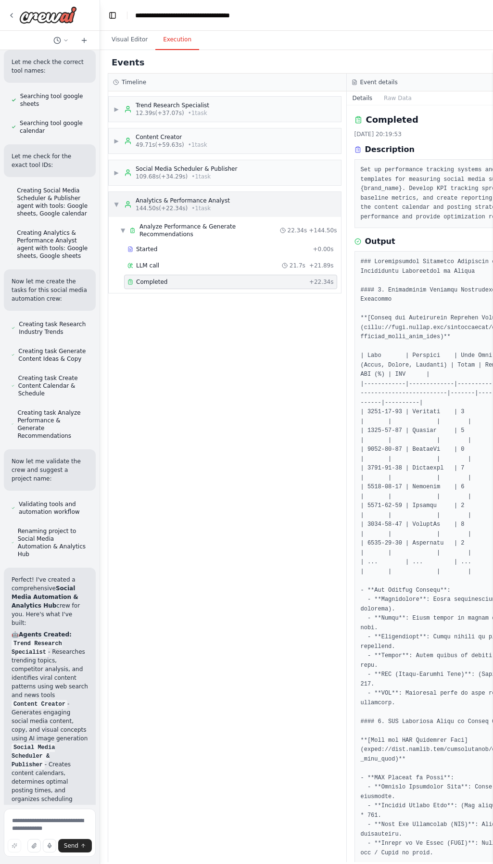
click at [117, 204] on span "▼" at bounding box center [116, 205] width 6 height 8
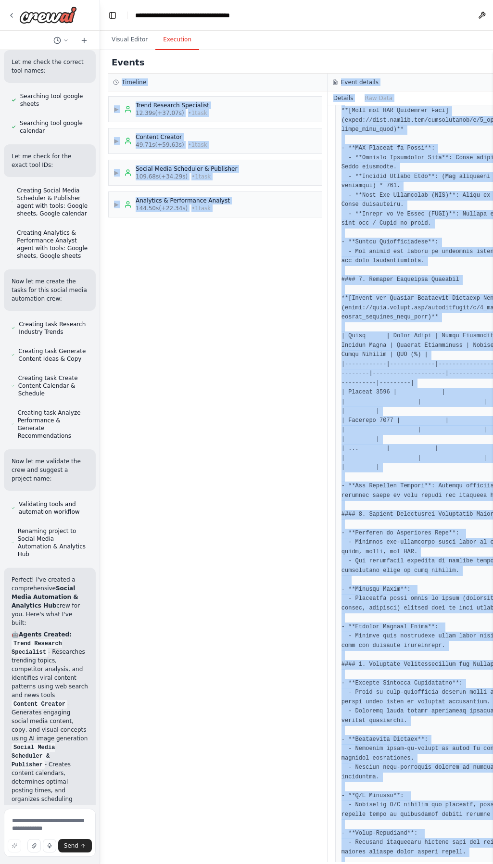
scroll to position [0, 0]
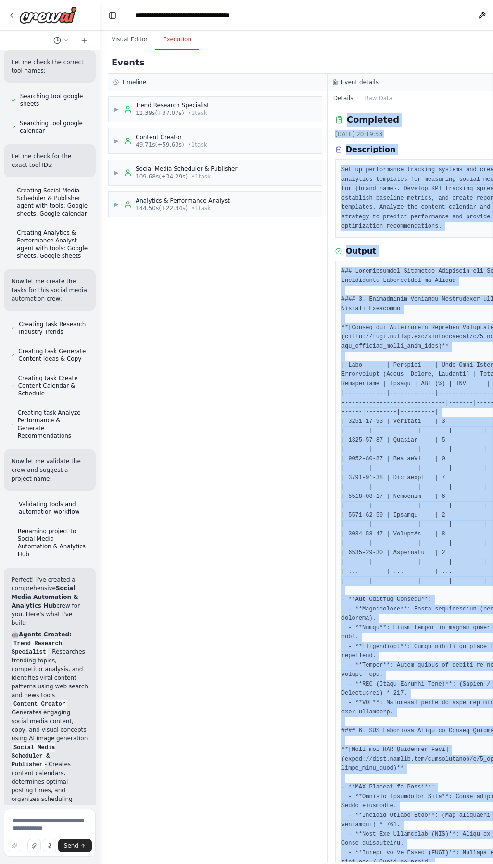
drag, startPoint x: 379, startPoint y: 836, endPoint x: 316, endPoint y: 124, distance: 715.4
click at [327, 124] on div "Completed [DATE] 20:19:53 Description Set up performance tracking systems and c…" at bounding box center [437, 483] width 220 height 756
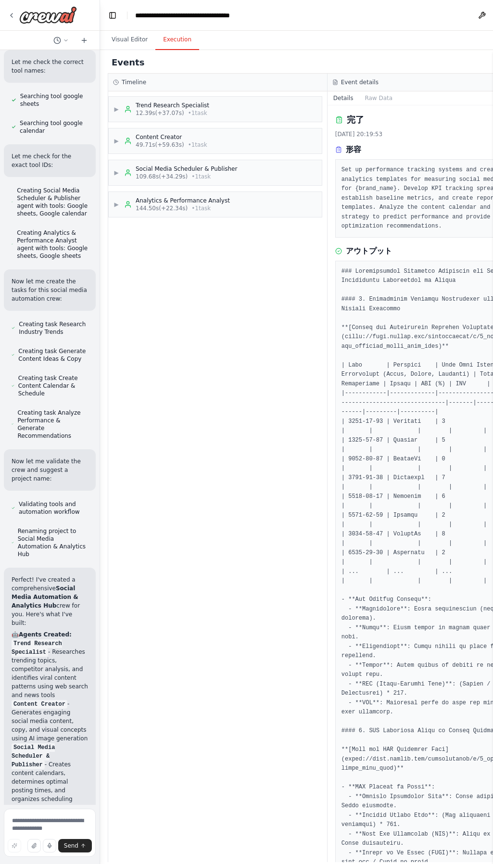
click at [341, 196] on pre "Set up performance tracking systems and create analytics templates for measurin…" at bounding box center [437, 198] width 192 height 66
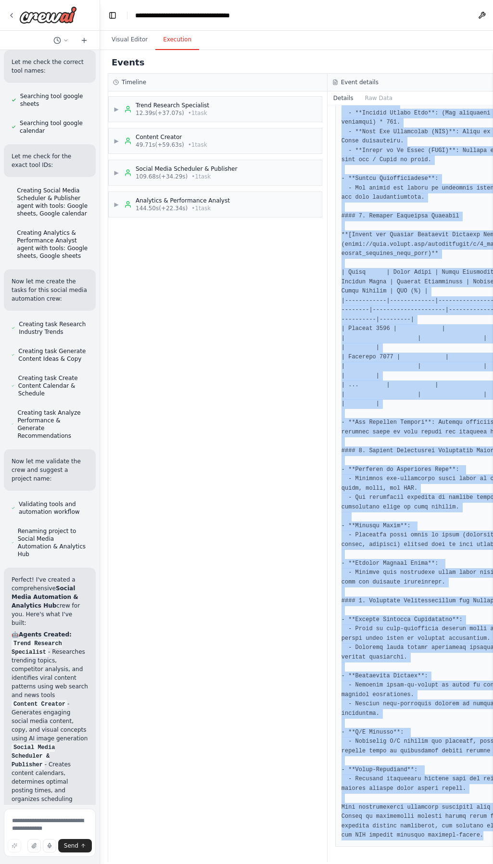
scroll to position [852, 0]
drag, startPoint x: 309, startPoint y: 116, endPoint x: 392, endPoint y: 869, distance: 758.0
click at [392, 863] on html "Create a crew that schedules and publishes social media content across multiple…" at bounding box center [246, 432] width 493 height 864
drag, startPoint x: 392, startPoint y: 869, endPoint x: 364, endPoint y: 827, distance: 50.4
copy div "lo 1089/07/26 40:13:46 ip Dol si ametconsect adipisci elitsed doe tempor incidi…"
